Goal: Navigation & Orientation: Understand site structure

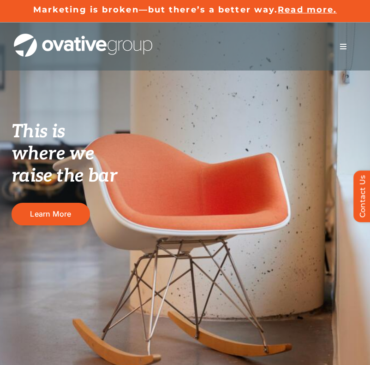
click at [342, 47] on span "Menu" at bounding box center [342, 46] width 7 height 7
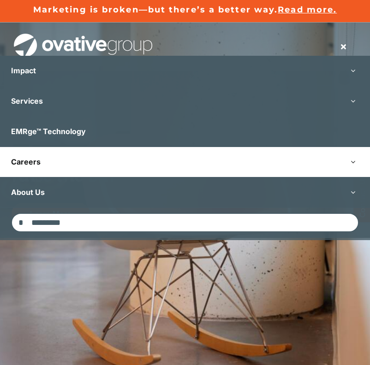
click at [74, 173] on link "Careers" at bounding box center [185, 162] width 370 height 30
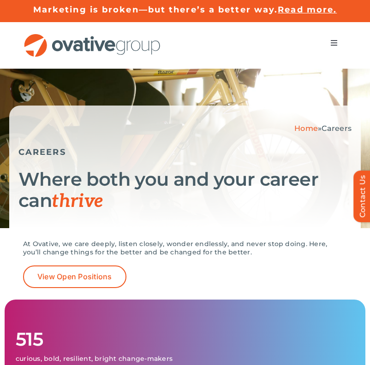
click at [331, 42] on span "Menu" at bounding box center [333, 42] width 7 height 7
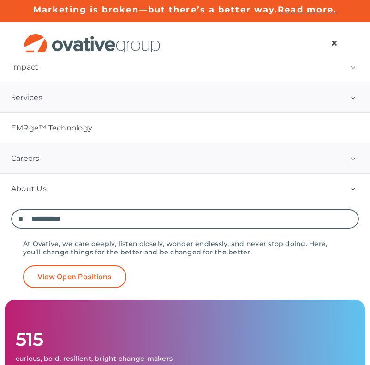
click at [43, 98] on link "Services" at bounding box center [185, 97] width 370 height 30
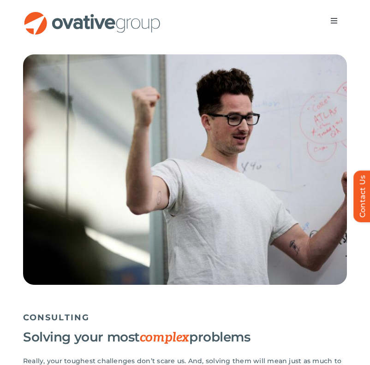
scroll to position [1508, 0]
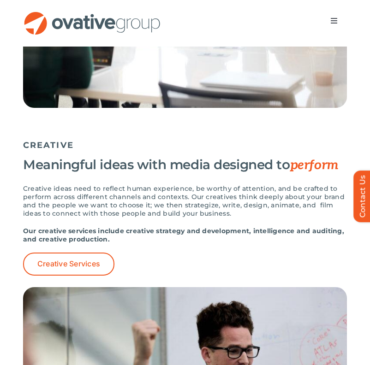
click at [330, 23] on button "Toggle Navigation" at bounding box center [334, 21] width 26 height 18
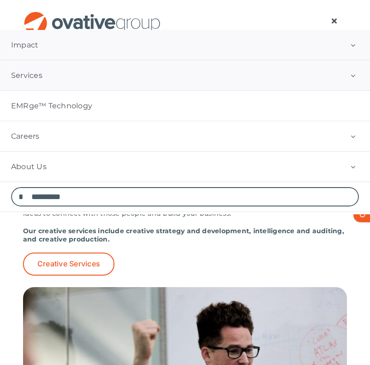
click at [57, 47] on link "Impact" at bounding box center [185, 45] width 370 height 30
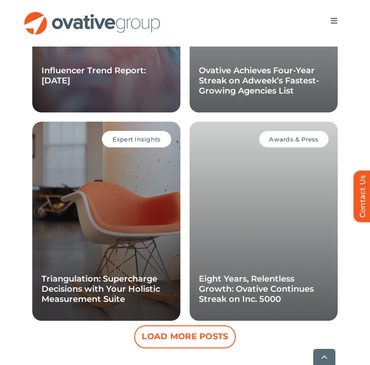
scroll to position [1149, 0]
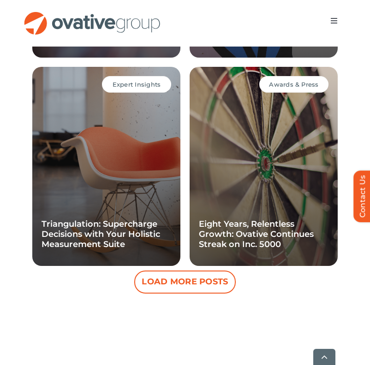
click at [158, 283] on button "Load More Posts" at bounding box center [184, 282] width 101 height 23
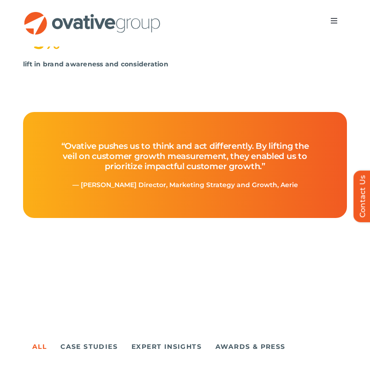
scroll to position [0, 0]
